Goal: Transaction & Acquisition: Purchase product/service

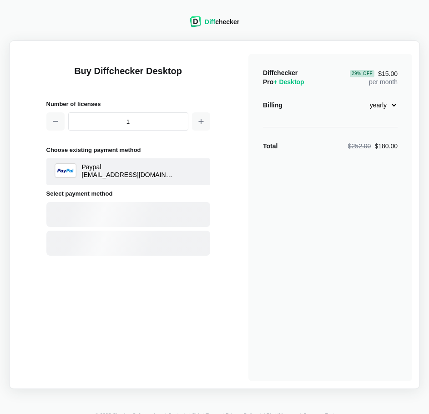
select select "desktop-yearly-180"
click at [111, 212] on div "Card" at bounding box center [144, 214] width 123 height 9
select select "[GEOGRAPHIC_DATA]"
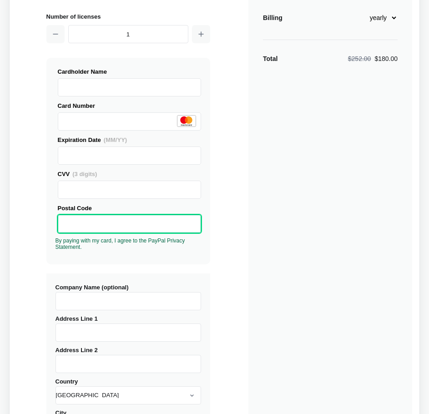
scroll to position [91, 0]
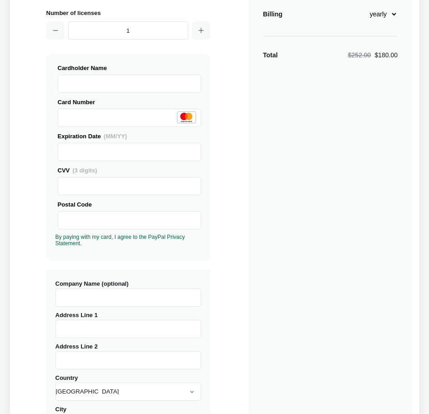
click at [95, 296] on input "Company Name (optional)" at bounding box center [129, 298] width 146 height 18
type input "Harsa Legal Professional Corporation"
type input "[STREET_ADDRESS]"
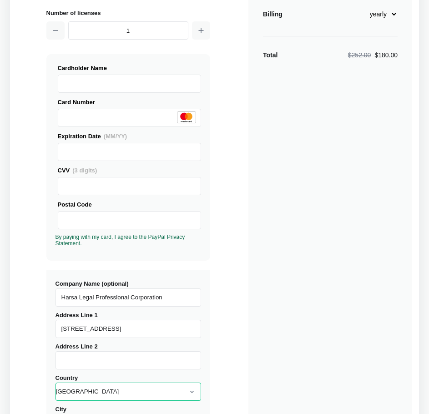
select select "[GEOGRAPHIC_DATA]"
type input "[GEOGRAPHIC_DATA]"
type input "M2N 0G3"
select select "ON"
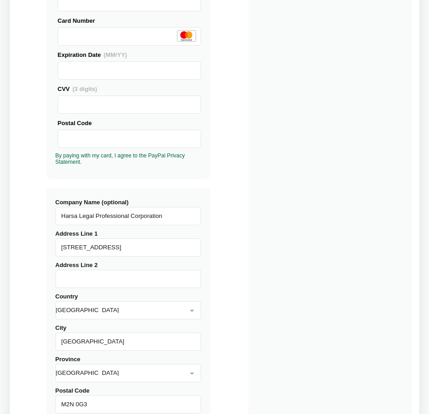
scroll to position [182, 0]
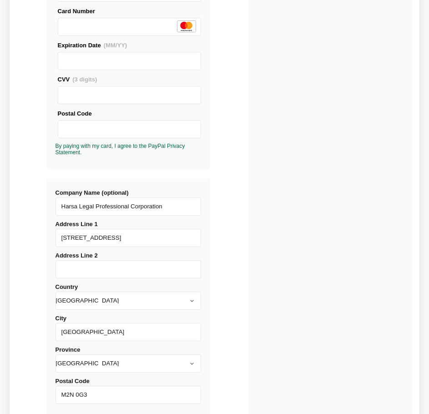
drag, startPoint x: 148, startPoint y: 236, endPoint x: 51, endPoint y: 228, distance: 96.8
click at [51, 228] on div "Company Name (optional) Harsa Legal Professional Corporation Address Line 1 [ST…" at bounding box center [128, 298] width 164 height 238
type input "[STREET_ADDRESS]"
drag, startPoint x: 85, startPoint y: 332, endPoint x: 88, endPoint y: 337, distance: 5.7
click at [88, 333] on input "[GEOGRAPHIC_DATA]" at bounding box center [129, 332] width 146 height 18
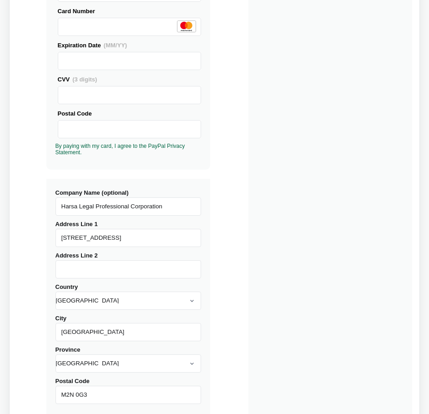
drag, startPoint x: 88, startPoint y: 337, endPoint x: 82, endPoint y: 338, distance: 6.0
click at [79, 342] on div "Company Name (optional) Harsa Legal Professional Corporation Address Line [GEOG…" at bounding box center [128, 298] width 164 height 238
click at [90, 335] on input "[GEOGRAPHIC_DATA]" at bounding box center [129, 332] width 146 height 18
drag, startPoint x: 96, startPoint y: 333, endPoint x: 25, endPoint y: 330, distance: 70.2
click at [25, 330] on div "Buy Diffchecker Desktop Number of licenses 1 Visa MasterCard Union Pay American…" at bounding box center [215, 165] width 396 height 598
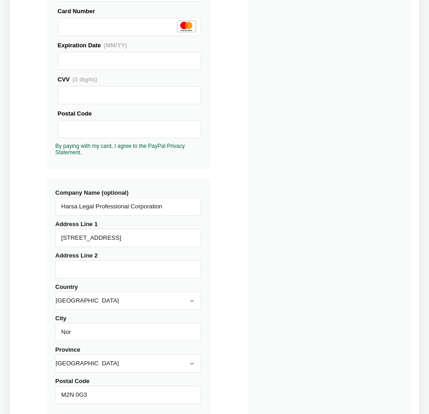
type input "[GEOGRAPHIC_DATA]"
drag, startPoint x: 111, startPoint y: 394, endPoint x: 106, endPoint y: 395, distance: 4.6
click at [107, 395] on input "M2N 0G3" at bounding box center [129, 395] width 146 height 18
type input "M2N 1C8"
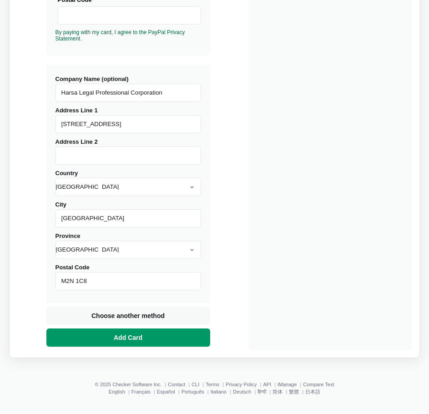
scroll to position [296, 0]
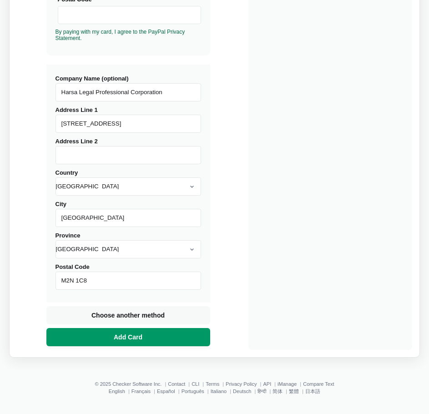
click at [132, 334] on span "Add Card" at bounding box center [128, 337] width 32 height 9
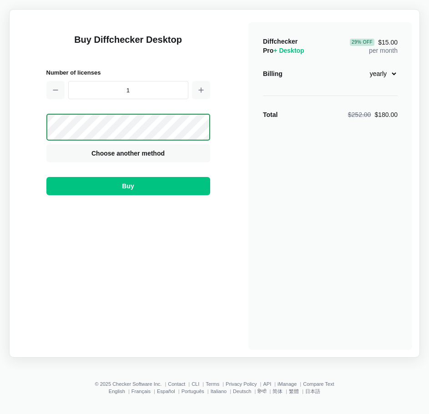
scroll to position [31, 0]
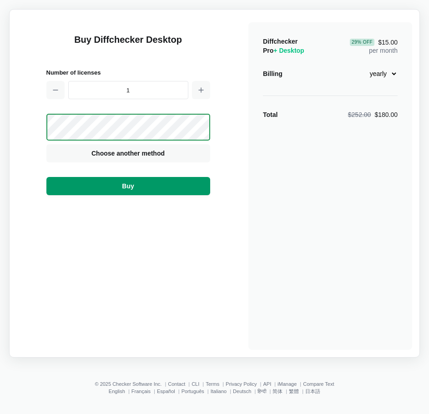
click at [152, 183] on button "Buy" at bounding box center [128, 186] width 164 height 18
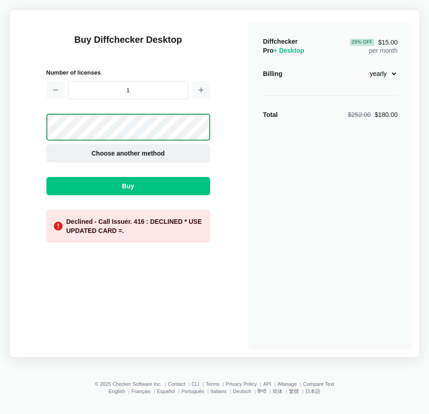
click at [153, 151] on span "Choose another method" at bounding box center [128, 153] width 77 height 9
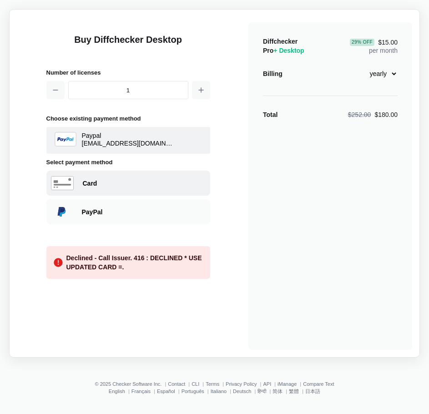
click at [132, 183] on div "Card" at bounding box center [144, 183] width 123 height 9
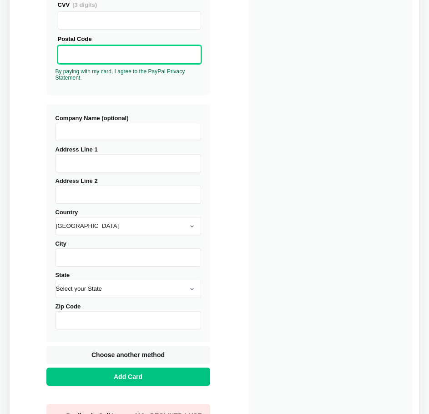
scroll to position [259, 0]
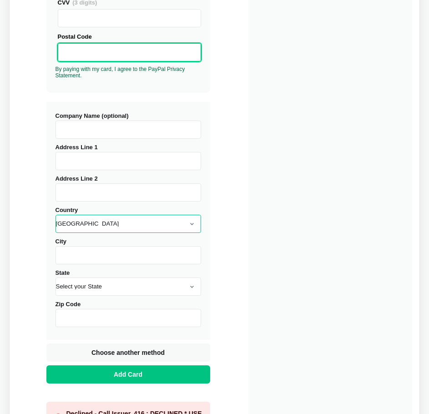
click at [143, 228] on select "[GEOGRAPHIC_DATA] [GEOGRAPHIC_DATA] [GEOGRAPHIC_DATA] [GEOGRAPHIC_DATA] [US_STA…" at bounding box center [129, 224] width 146 height 18
select select "[GEOGRAPHIC_DATA]"
click at [56, 215] on select "[GEOGRAPHIC_DATA] [GEOGRAPHIC_DATA] [GEOGRAPHIC_DATA] [GEOGRAPHIC_DATA] [US_STA…" at bounding box center [129, 224] width 146 height 18
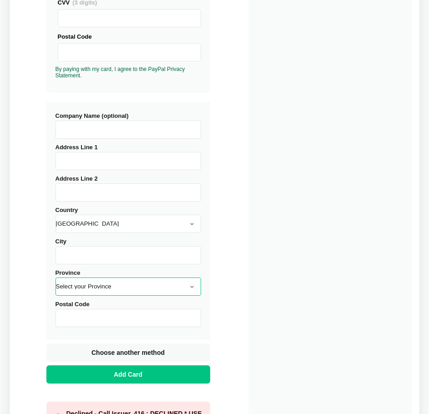
click at [186, 284] on select "Select your Province [GEOGRAPHIC_DATA] [GEOGRAPHIC_DATA] [GEOGRAPHIC_DATA] [GEO…" at bounding box center [129, 287] width 146 height 18
select select "ON"
click at [56, 278] on select "Select your Province [GEOGRAPHIC_DATA] [GEOGRAPHIC_DATA] [GEOGRAPHIC_DATA] [GEO…" at bounding box center [129, 287] width 146 height 18
click at [94, 164] on input "Address Line 1" at bounding box center [129, 161] width 146 height 18
type input "[STREET_ADDRESS]"
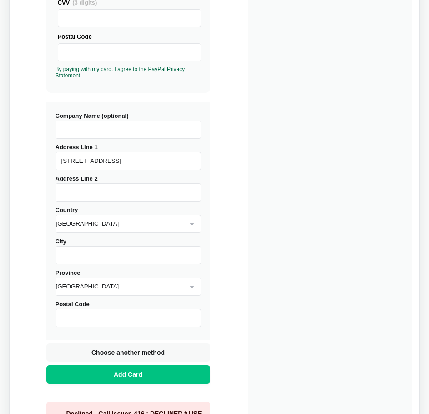
type input "[GEOGRAPHIC_DATA]"
type input "M2N 1C8"
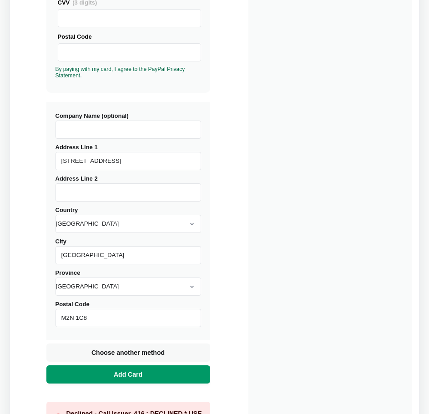
scroll to position [304, 0]
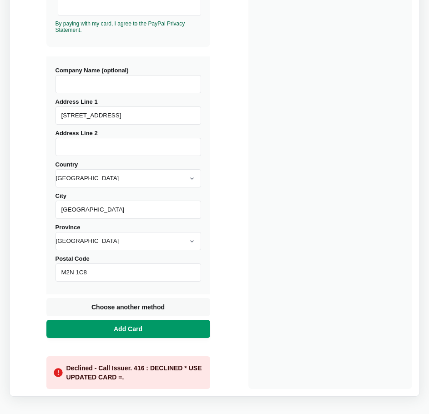
click at [121, 330] on span "Add Card" at bounding box center [128, 329] width 32 height 9
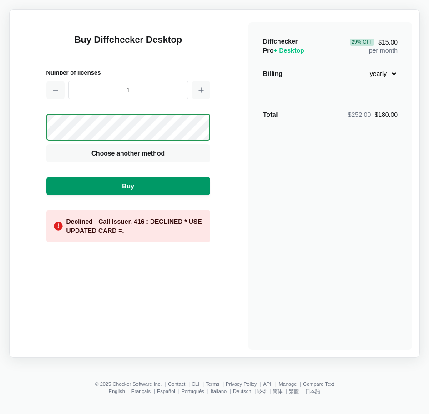
click at [126, 187] on span "Buy" at bounding box center [127, 186] width 15 height 9
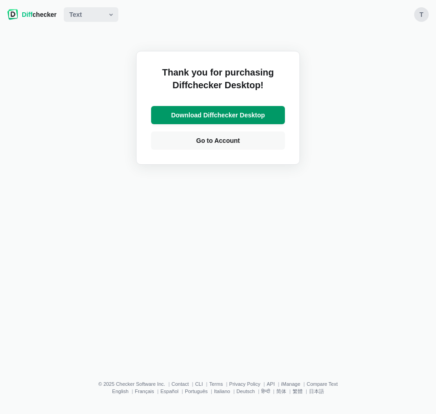
click at [242, 113] on span "Download Diffchecker Desktop" at bounding box center [217, 115] width 97 height 9
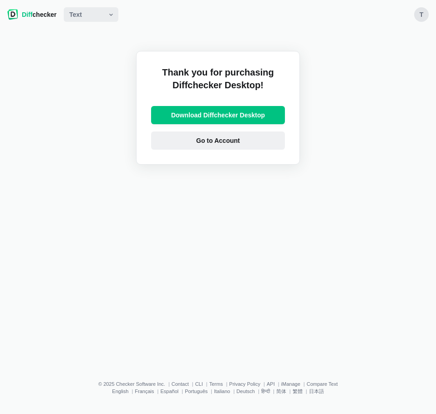
click at [238, 143] on span "Go to Account" at bounding box center [217, 140] width 47 height 9
